Goal: Transaction & Acquisition: Purchase product/service

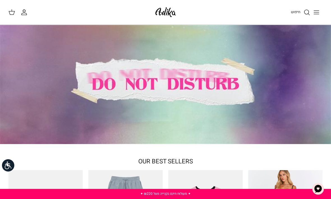
click at [313, 15] on button "Toggle menu" at bounding box center [317, 12] width 12 height 12
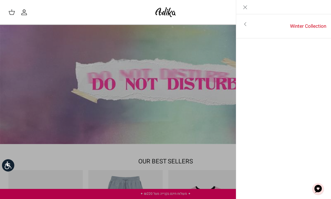
click at [246, 8] on icon "Close" at bounding box center [245, 7] width 7 height 7
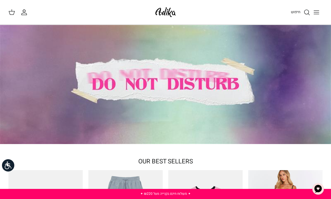
click at [307, 15] on icon "חיפוש" at bounding box center [307, 12] width 7 height 7
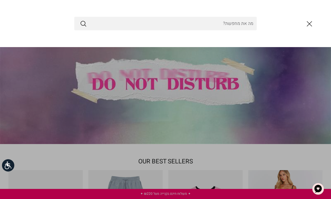
click at [187, 26] on input "Search Store" at bounding box center [165, 23] width 183 height 13
type input "jeans"
click at [83, 24] on button "Submit" at bounding box center [83, 23] width 7 height 7
